Goal: Entertainment & Leisure: Consume media (video, audio)

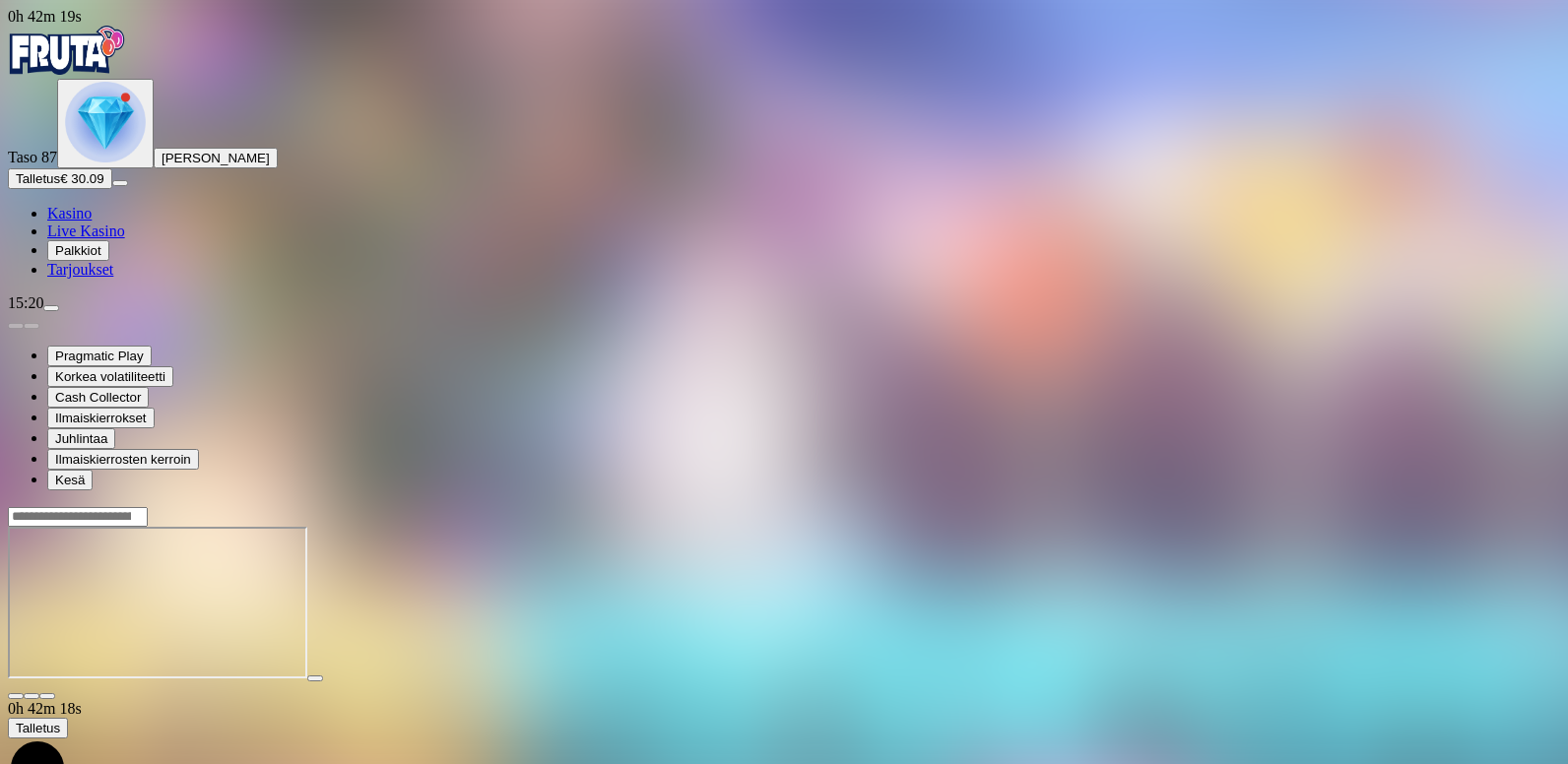
drag, startPoint x: 0, startPoint y: 0, endPoint x: 1452, endPoint y: 96, distance: 1455.2
click at [16, 696] on span "close icon" at bounding box center [16, 696] width 0 height 0
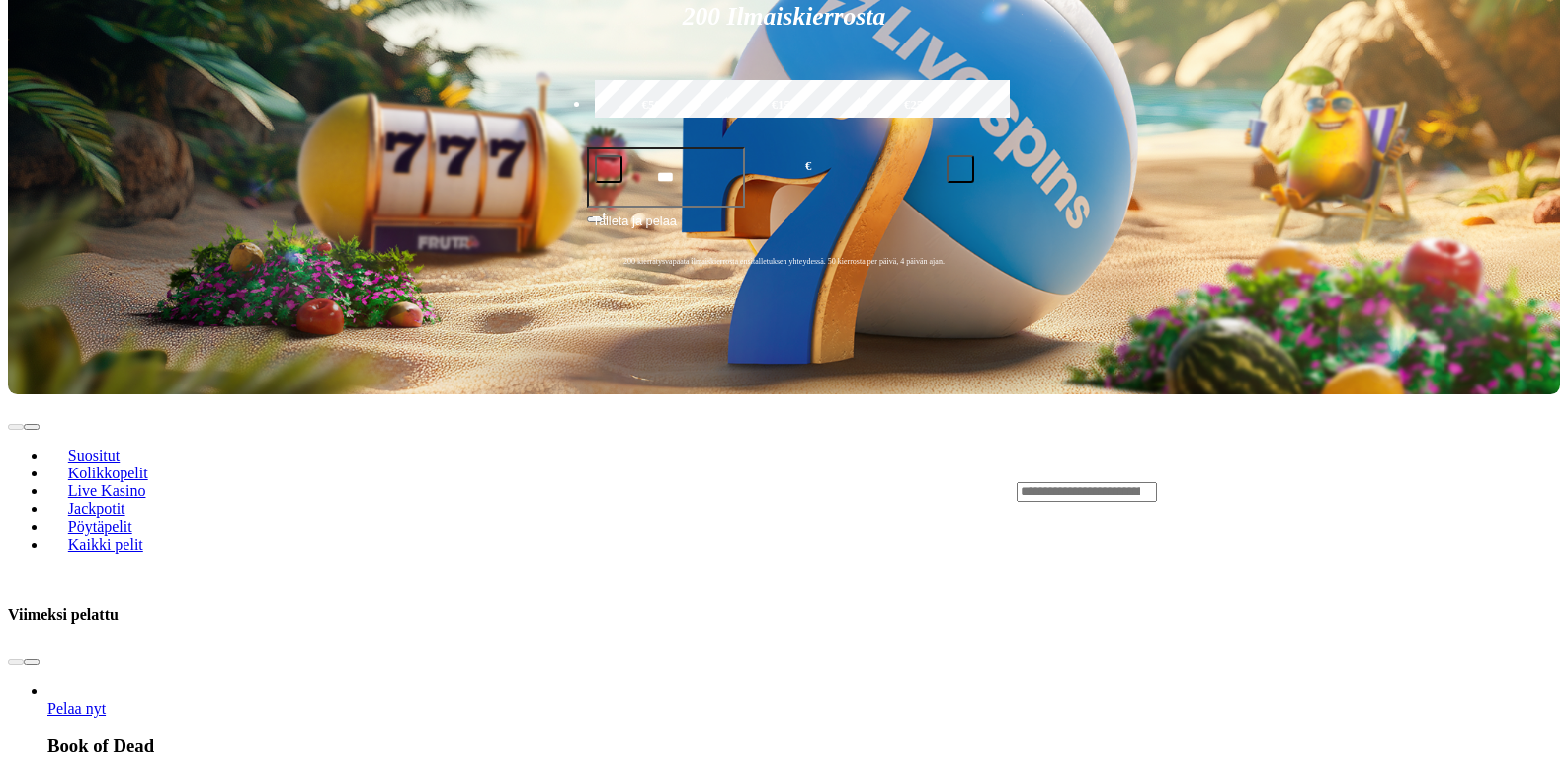
scroll to position [494, 0]
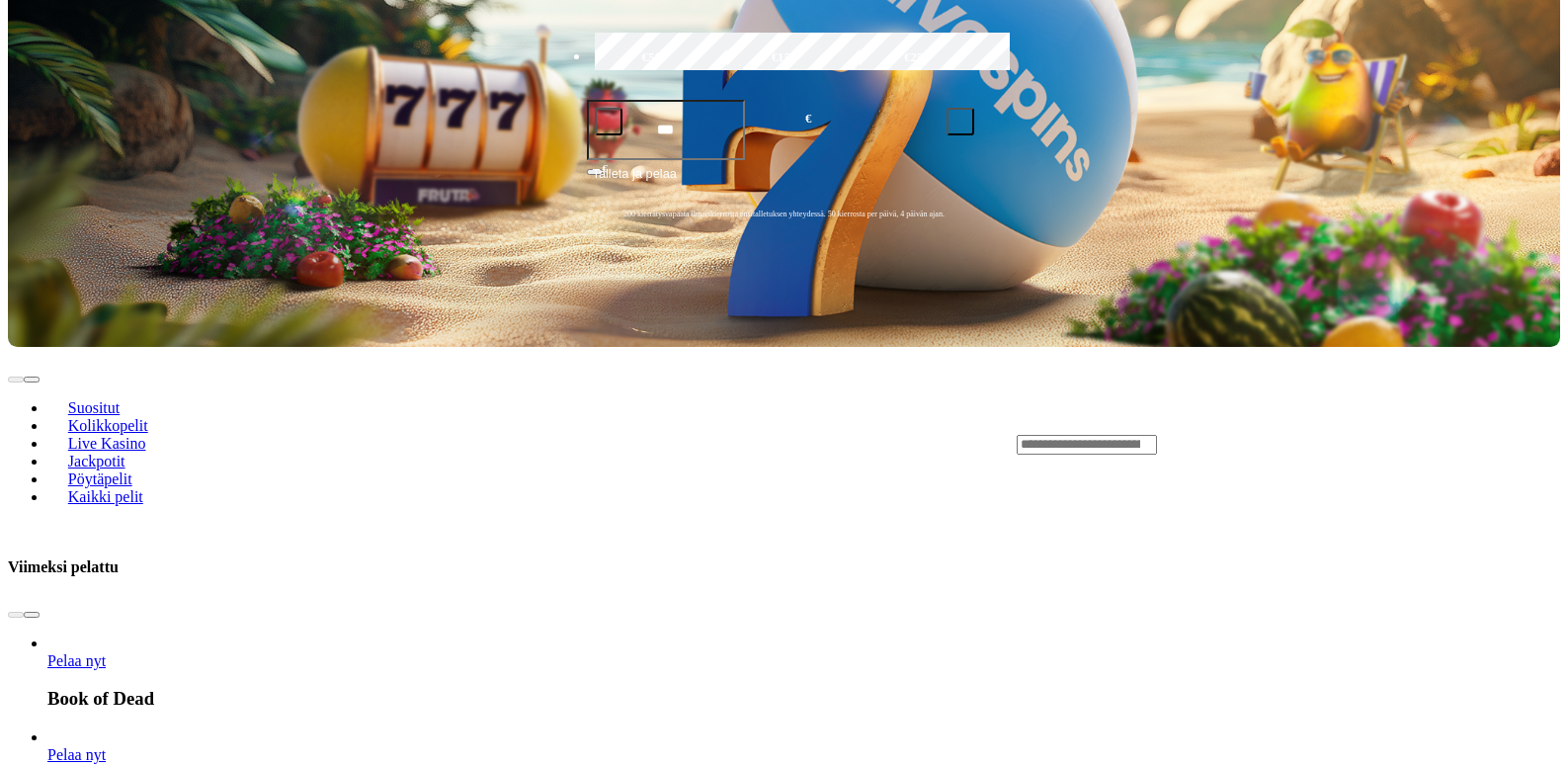
click at [32, 615] on span "chevron-right icon" at bounding box center [32, 615] width 0 height 0
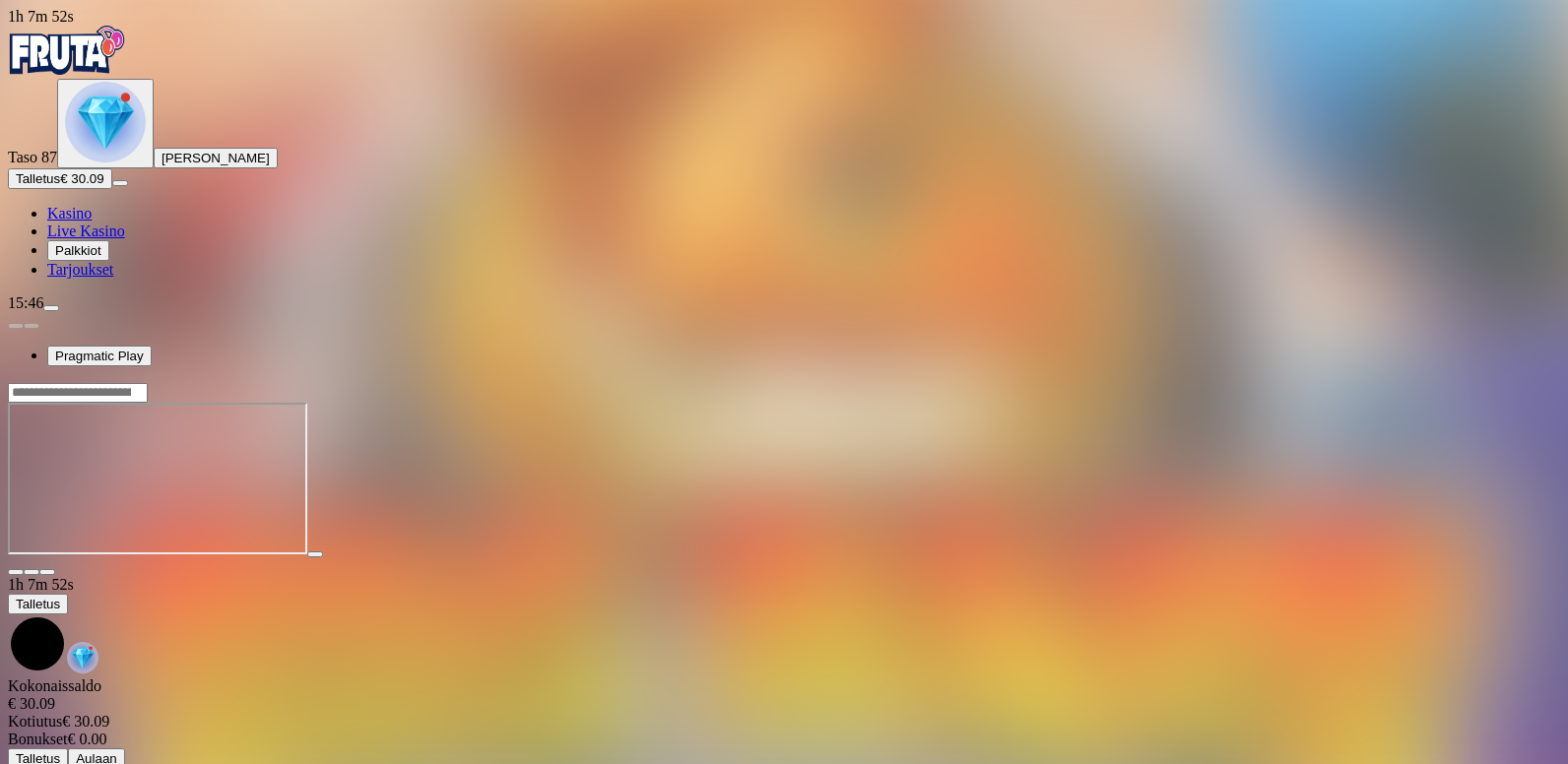
click at [51, 308] on span "menu icon" at bounding box center [51, 308] width 0 height 0
